Goal: Task Accomplishment & Management: Manage account settings

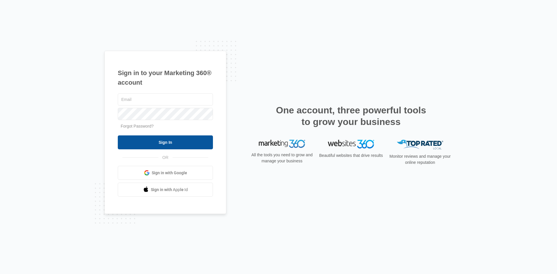
type input "[PERSON_NAME][EMAIL_ADDRESS][DOMAIN_NAME]"
click at [162, 144] on input "Sign In" at bounding box center [165, 142] width 95 height 14
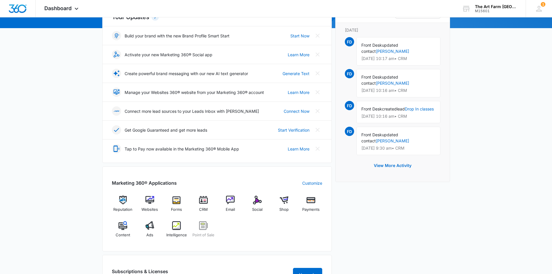
scroll to position [116, 0]
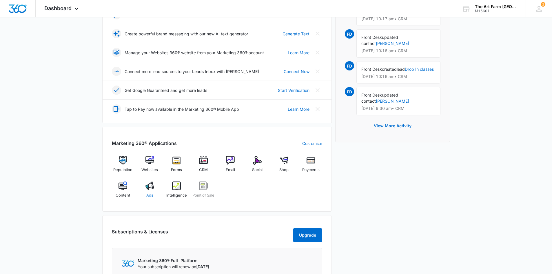
click at [151, 188] on img at bounding box center [150, 185] width 9 height 9
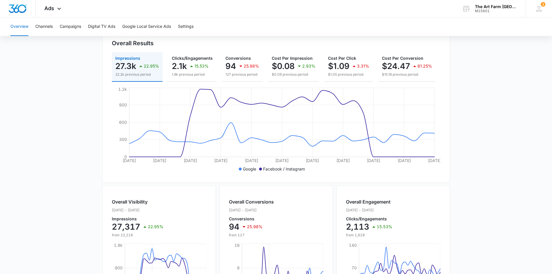
scroll to position [56, 0]
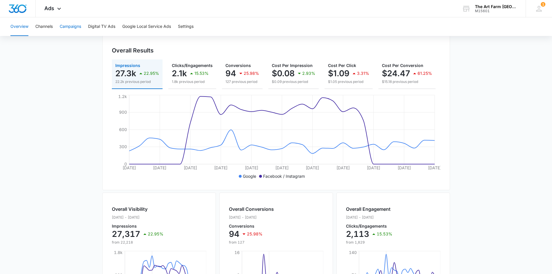
click at [69, 30] on button "Campaigns" at bounding box center [70, 26] width 21 height 19
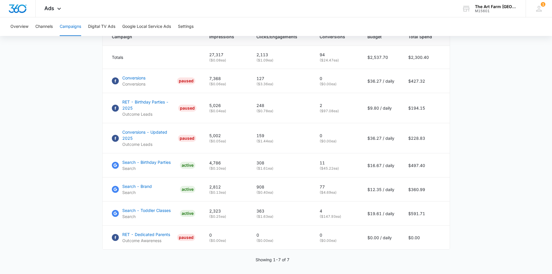
scroll to position [261, 0]
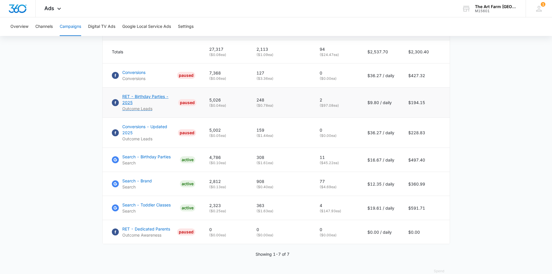
click at [148, 99] on p "RET - Birthday Parties - 2025" at bounding box center [149, 99] width 54 height 12
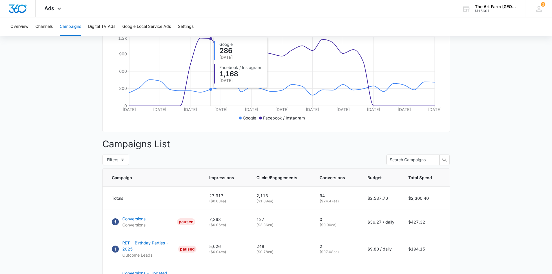
scroll to position [145, 0]
